Goal: Register for event/course

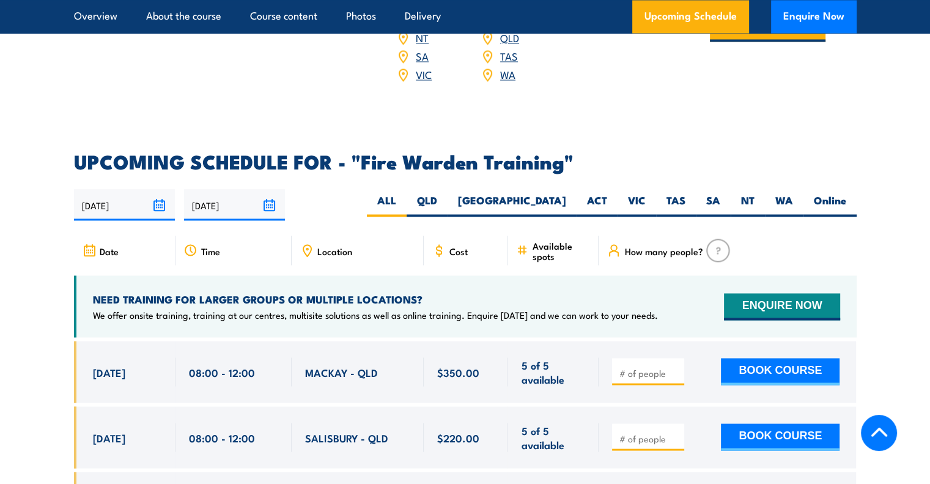
scroll to position [2262, 0]
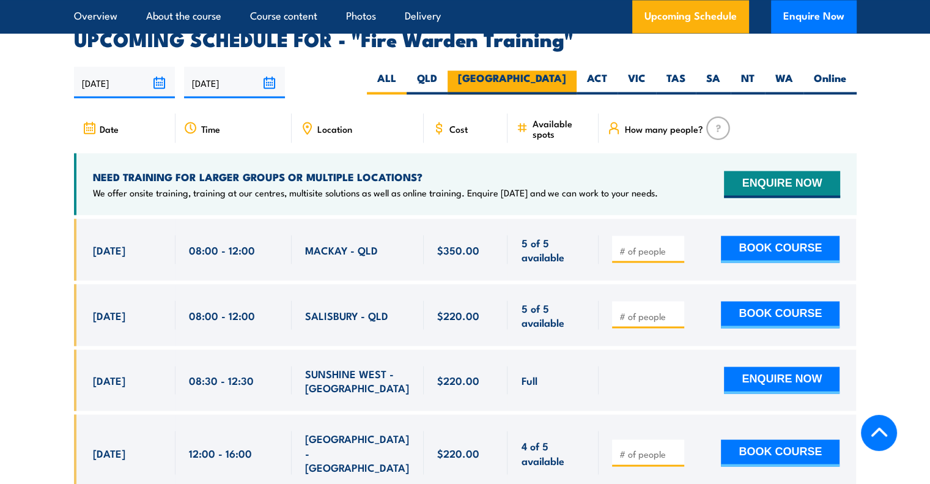
click at [561, 70] on label "[GEOGRAPHIC_DATA]" at bounding box center [511, 82] width 129 height 24
click at [566, 70] on input "[GEOGRAPHIC_DATA]" at bounding box center [570, 74] width 8 height 8
radio input "true"
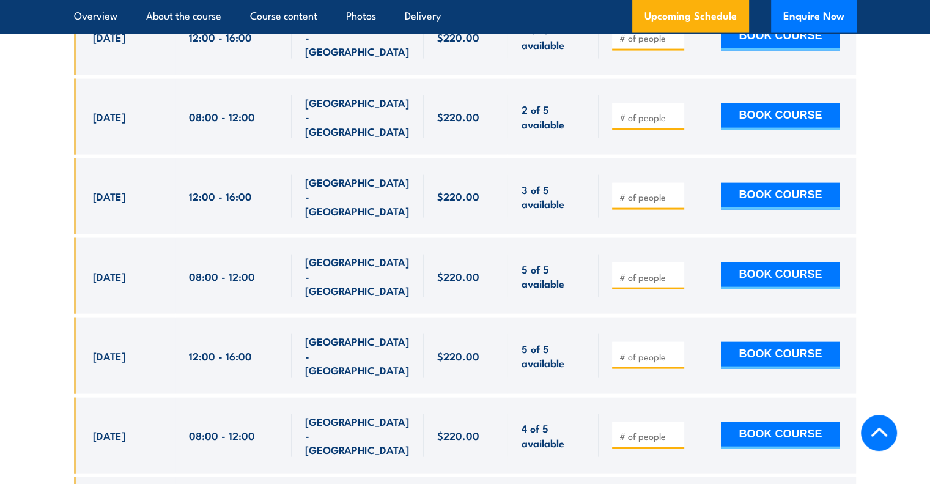
scroll to position [2273, 0]
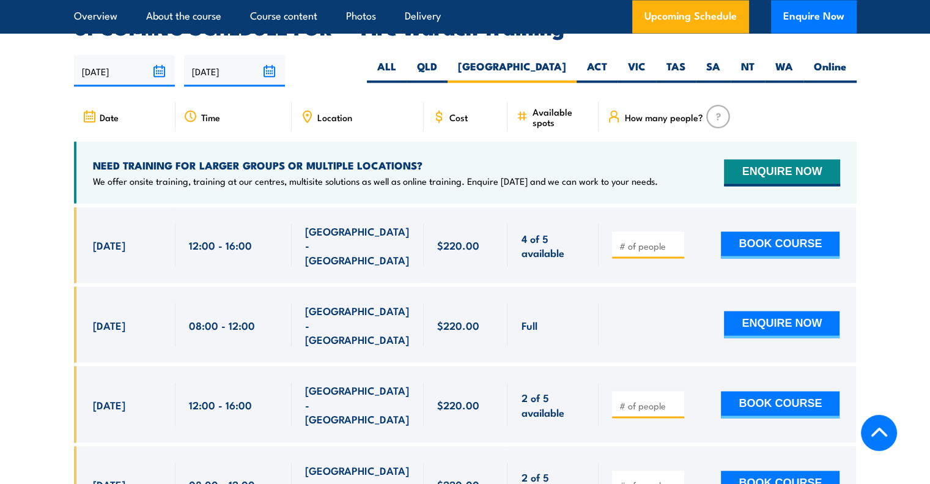
click at [359, 103] on div "Location" at bounding box center [358, 115] width 132 height 29
click at [325, 111] on span "Location" at bounding box center [334, 116] width 35 height 10
click at [308, 109] on icon at bounding box center [306, 115] width 13 height 13
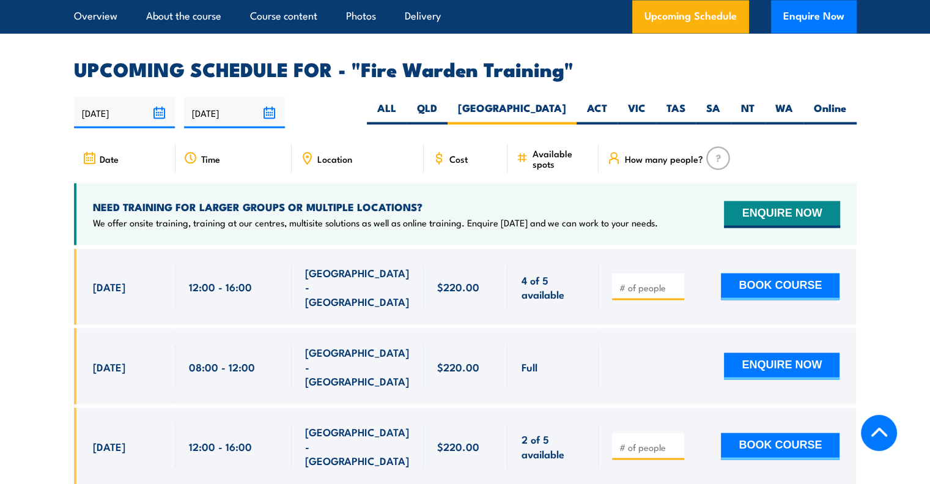
scroll to position [2212, 0]
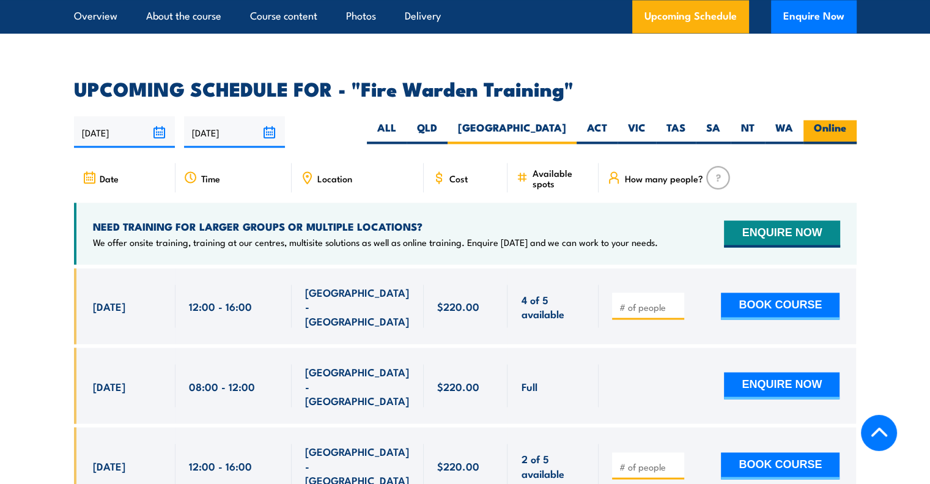
click at [826, 120] on label "Online" at bounding box center [829, 132] width 53 height 24
click at [846, 120] on input "Online" at bounding box center [850, 124] width 8 height 8
radio input "true"
